Goal: Information Seeking & Learning: Learn about a topic

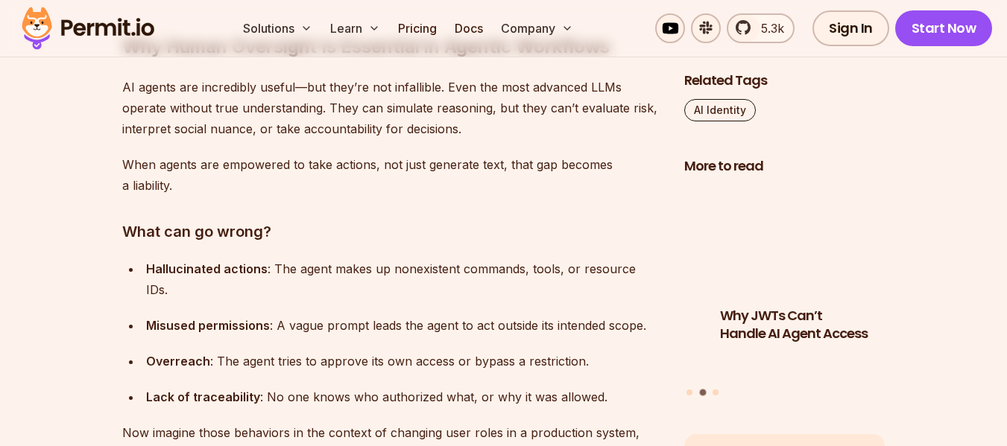
scroll to position [1341, 0]
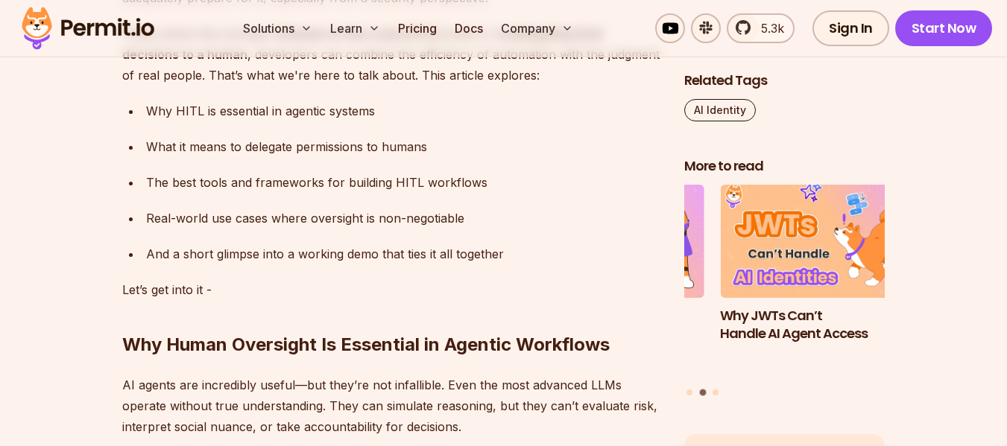
drag, startPoint x: 153, startPoint y: 151, endPoint x: 478, endPoint y: 140, distance: 324.3
click at [477, 137] on div "What it means to delegate permissions to humans" at bounding box center [403, 146] width 514 height 21
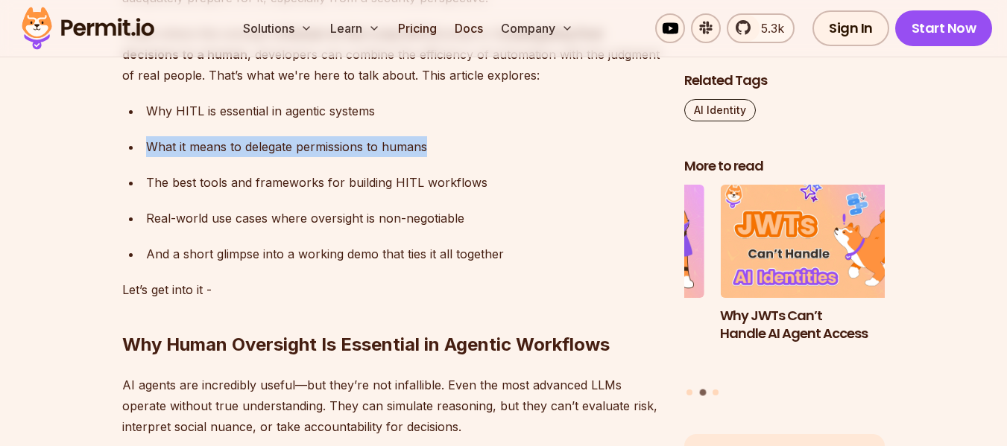
click at [473, 144] on div "What it means to delegate permissions to humans" at bounding box center [403, 146] width 514 height 21
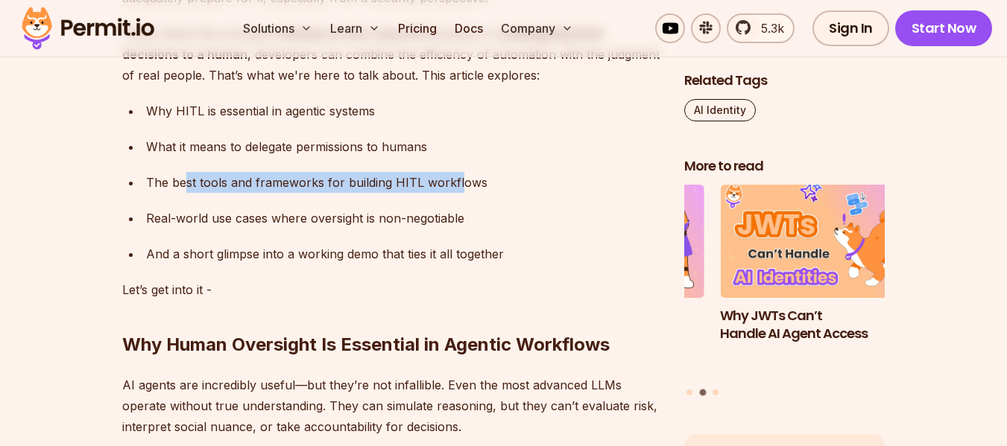
drag, startPoint x: 186, startPoint y: 180, endPoint x: 458, endPoint y: 177, distance: 271.2
click at [458, 177] on div "The best tools and frameworks for building HITL workflows" at bounding box center [403, 182] width 514 height 21
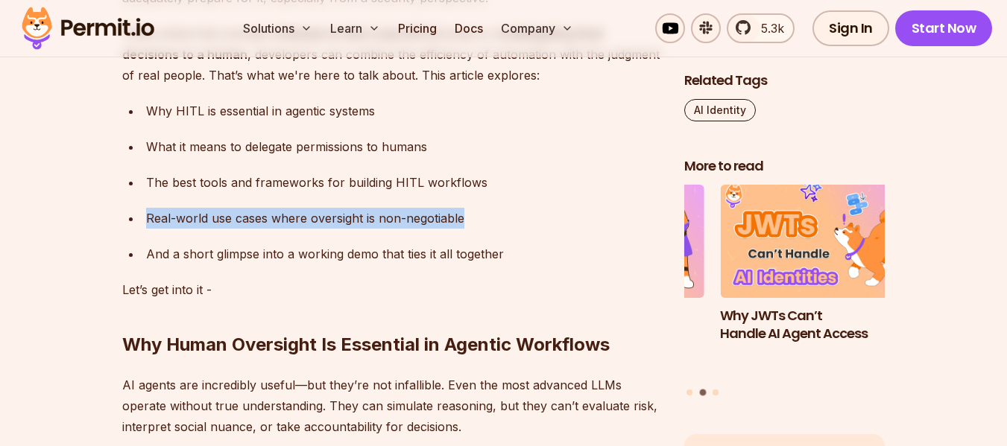
drag, startPoint x: 127, startPoint y: 227, endPoint x: 463, endPoint y: 217, distance: 336.2
click at [463, 217] on li "Real-world use cases where oversight is non-negotiable" at bounding box center [401, 218] width 519 height 21
click at [463, 217] on div "Real-world use cases where oversight is non-negotiable" at bounding box center [403, 218] width 514 height 21
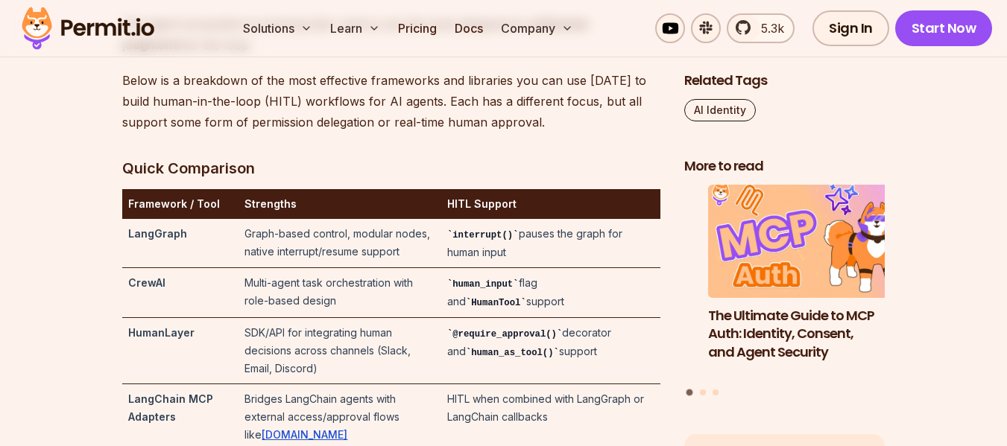
scroll to position [3651, 0]
